Goal: Entertainment & Leisure: Consume media (video, audio)

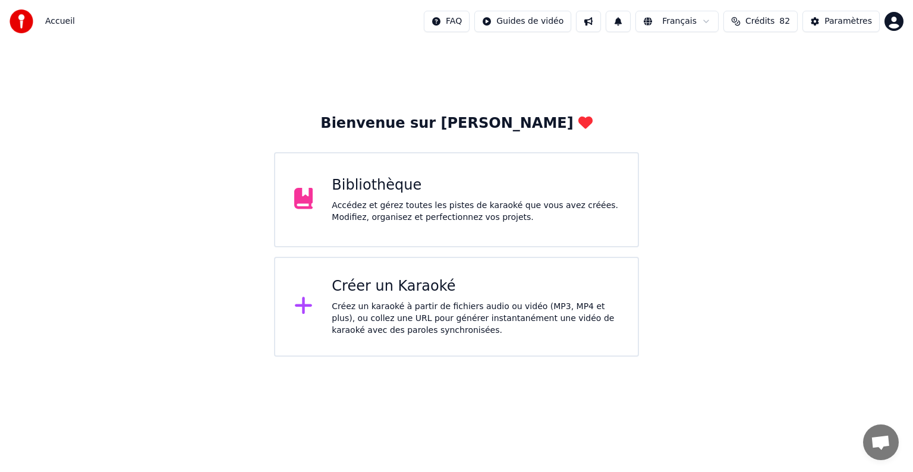
click at [392, 190] on div "Bibliothèque" at bounding box center [475, 185] width 287 height 19
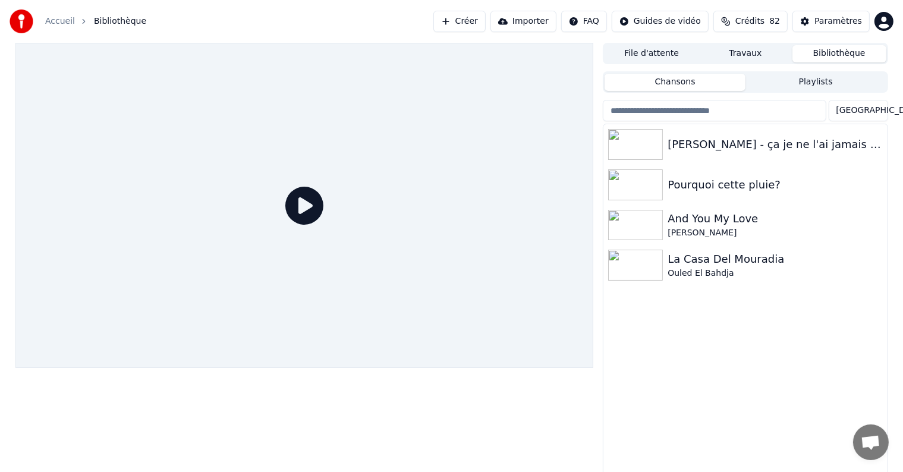
click at [705, 265] on div "La Casa Del Mouradia" at bounding box center [775, 259] width 215 height 17
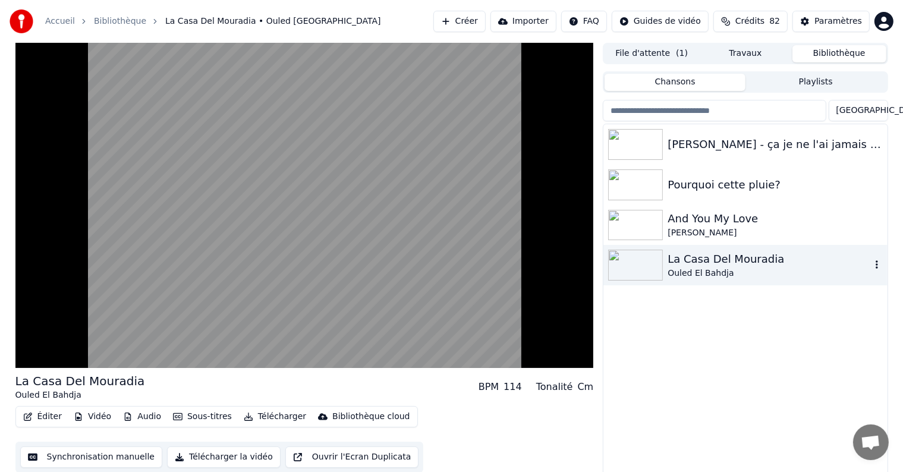
click at [303, 250] on video at bounding box center [304, 205] width 579 height 325
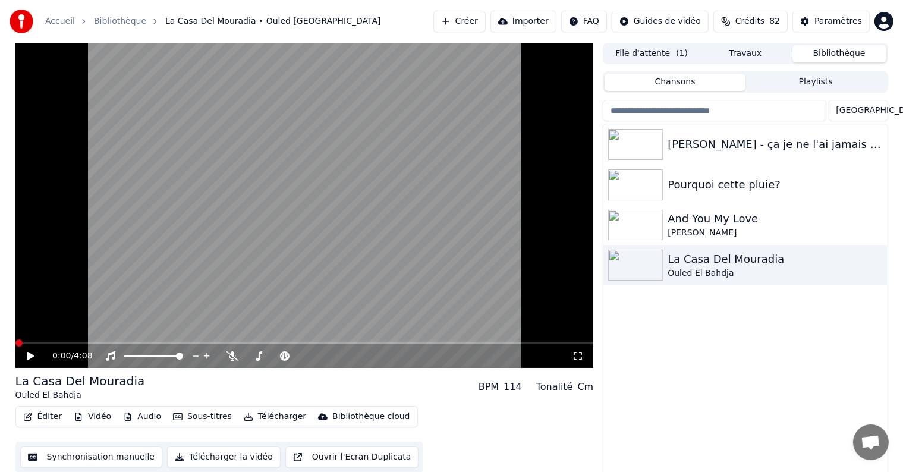
click at [36, 354] on icon at bounding box center [39, 356] width 28 height 10
click at [228, 352] on icon at bounding box center [233, 356] width 12 height 10
click at [18, 344] on span at bounding box center [20, 343] width 7 height 7
click at [20, 341] on span at bounding box center [23, 343] width 7 height 7
